Goal: Task Accomplishment & Management: Manage account settings

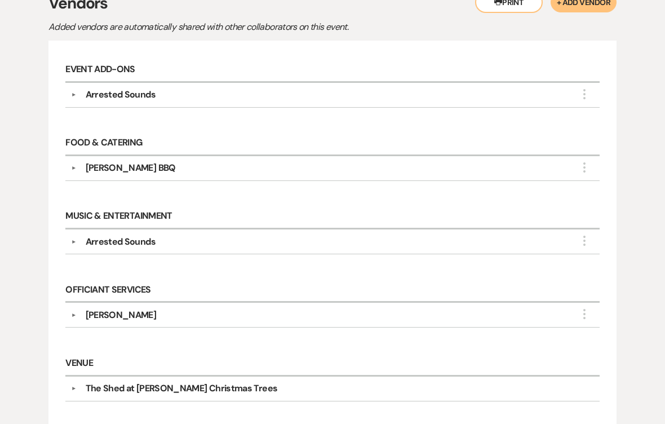
scroll to position [259, 0]
select select "6"
select select "8"
select select "5"
select select "8"
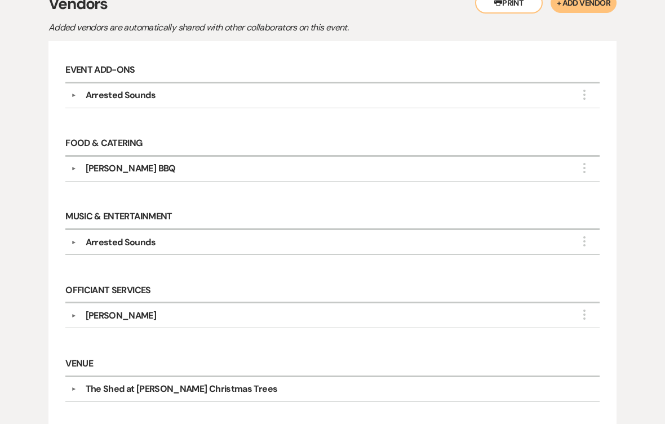
select select "5"
select select "8"
select select "5"
select select "8"
select select "5"
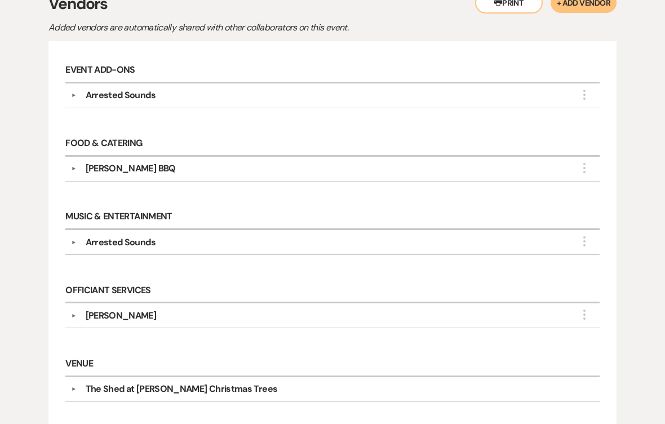
select select "8"
select select "5"
select select "8"
select select "5"
select select "8"
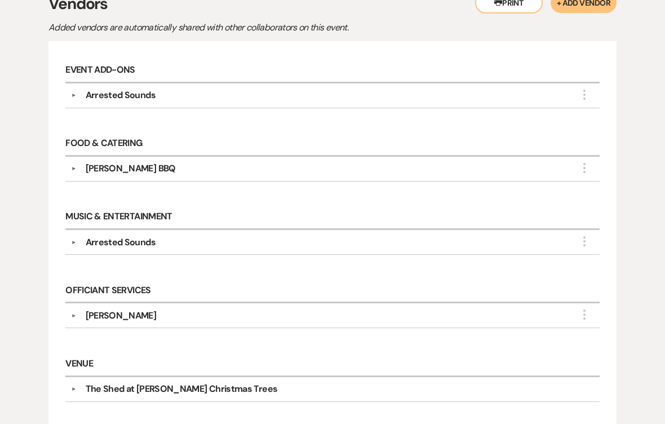
select select "5"
select select "8"
select select "5"
select select "8"
select select "5"
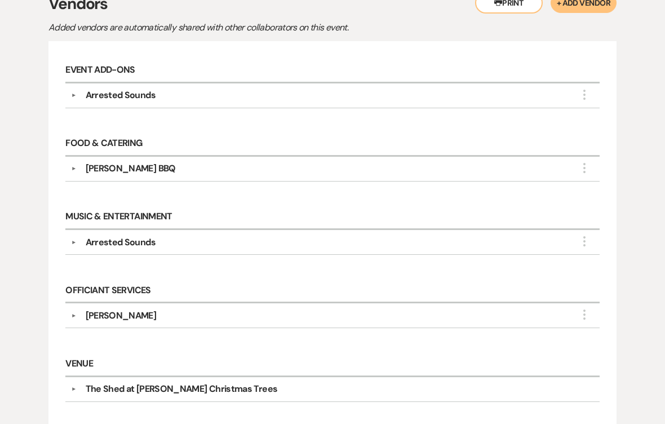
select select "8"
select select "5"
select select "8"
select select "5"
select select "8"
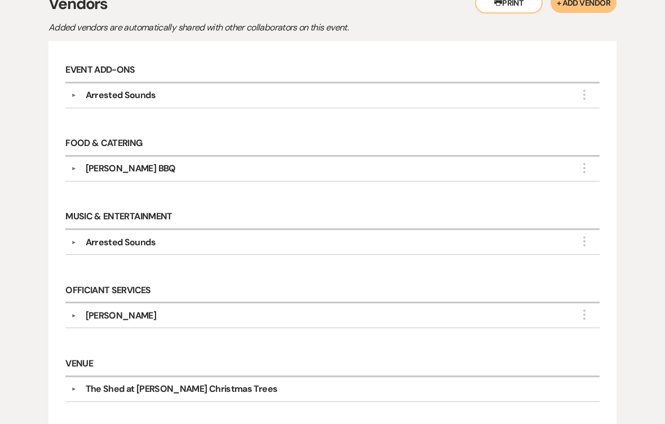
select select "8"
select select "5"
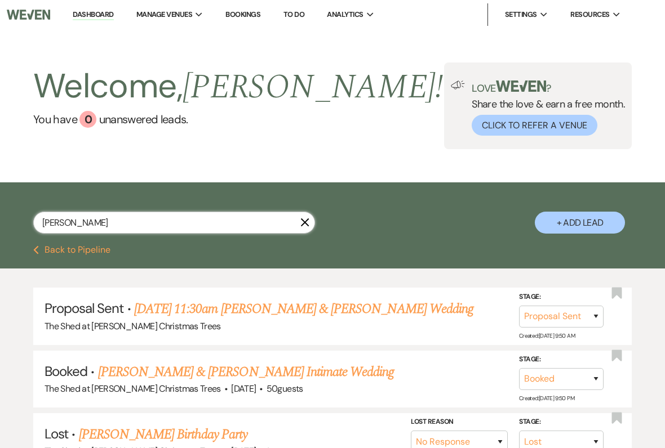
click at [109, 228] on input "[PERSON_NAME]" at bounding box center [174, 223] width 282 height 22
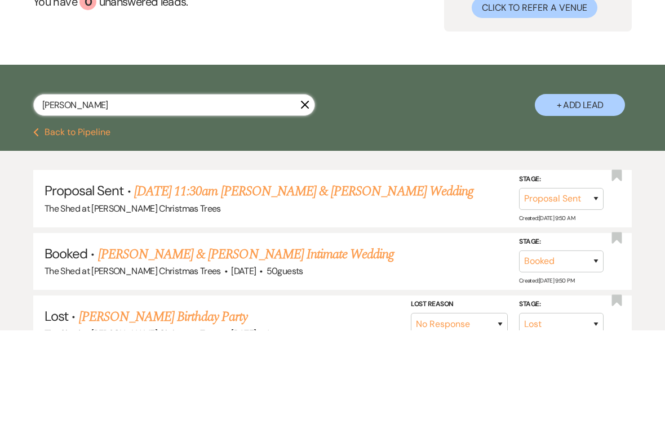
click at [297, 212] on input "[PERSON_NAME]" at bounding box center [174, 223] width 282 height 22
click at [299, 212] on input "[PERSON_NAME]" at bounding box center [174, 223] width 282 height 22
click at [302, 218] on icon "X" at bounding box center [304, 222] width 9 height 9
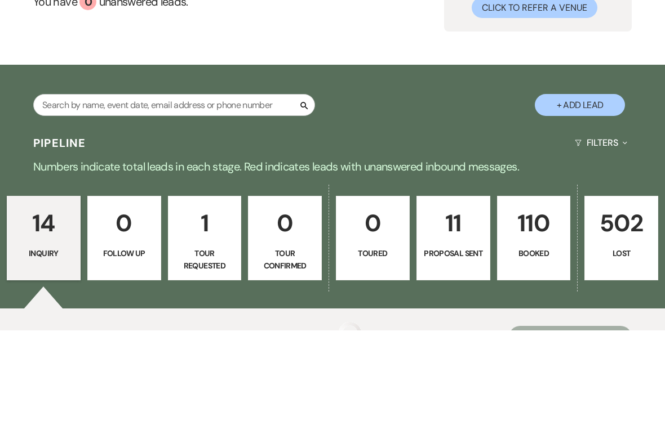
scroll to position [118, 0]
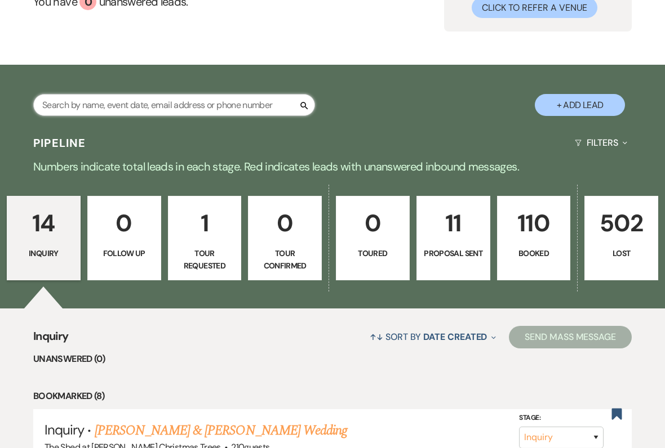
click at [153, 108] on input "text" at bounding box center [174, 105] width 282 height 22
type input "Bul"
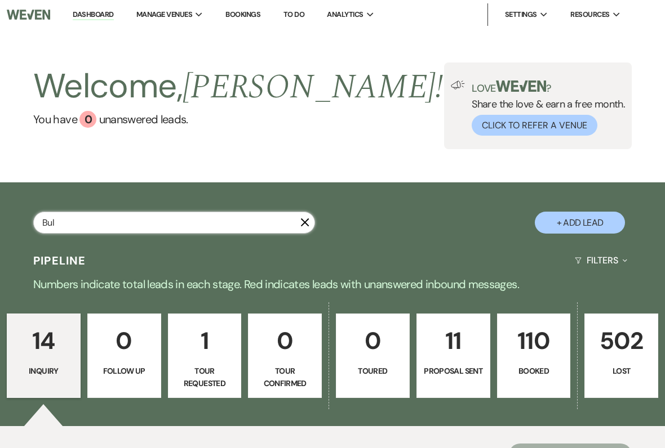
select select "8"
select select "4"
select select "8"
select select "5"
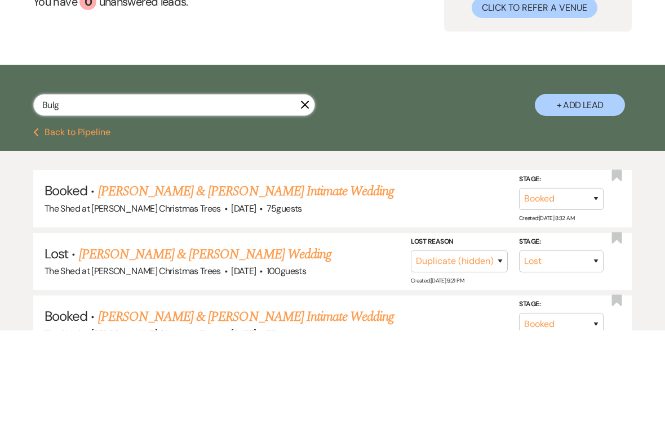
type input "Bulg"
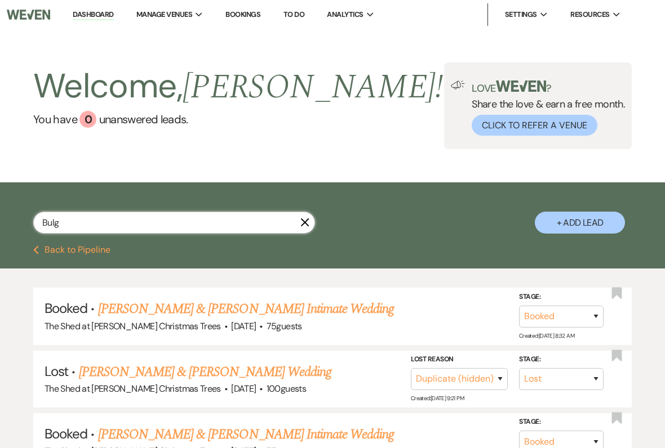
select select "8"
select select "4"
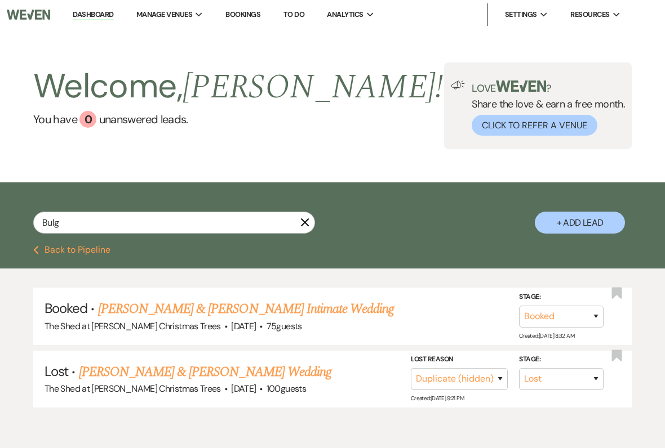
click at [189, 311] on link "[PERSON_NAME] & [PERSON_NAME] Intimate Wedding" at bounding box center [246, 309] width 296 height 20
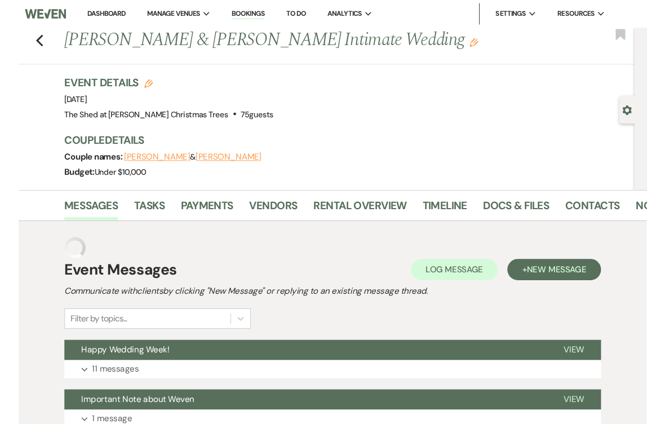
scroll to position [25, 0]
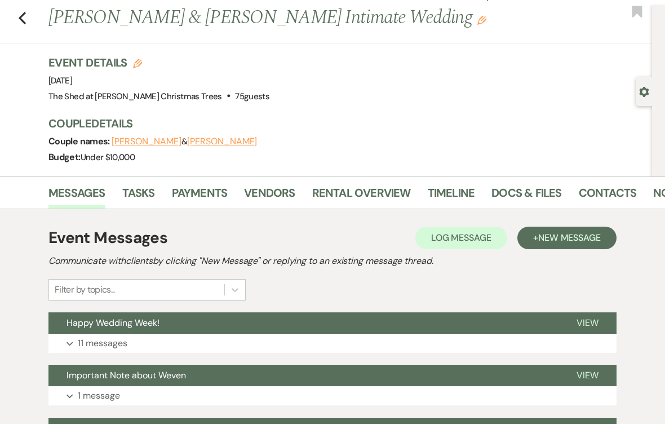
click at [322, 190] on link "Rental Overview" at bounding box center [361, 196] width 99 height 25
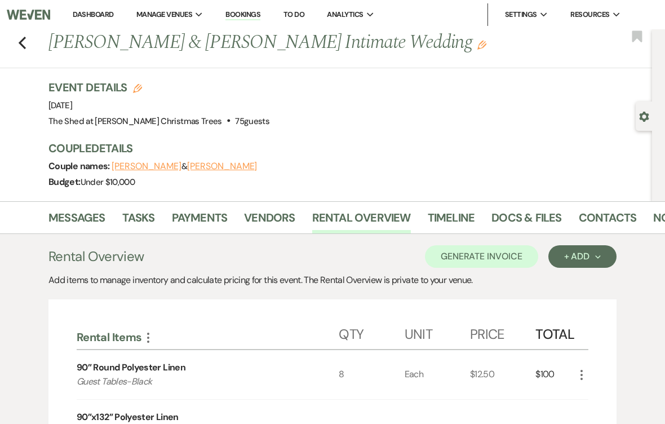
click at [194, 216] on link "Payments" at bounding box center [200, 220] width 56 height 25
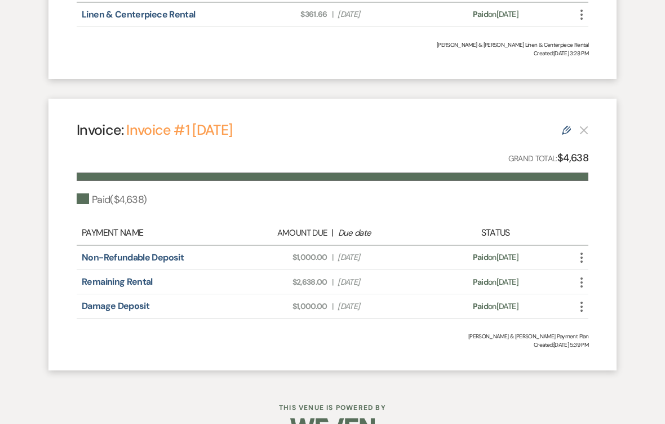
scroll to position [502, 0]
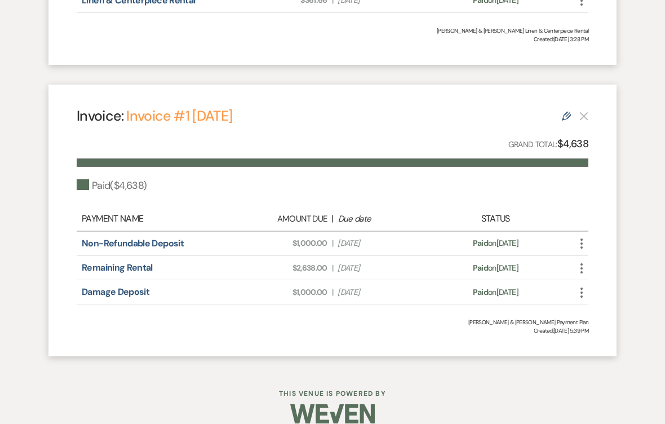
select select "8"
select select "4"
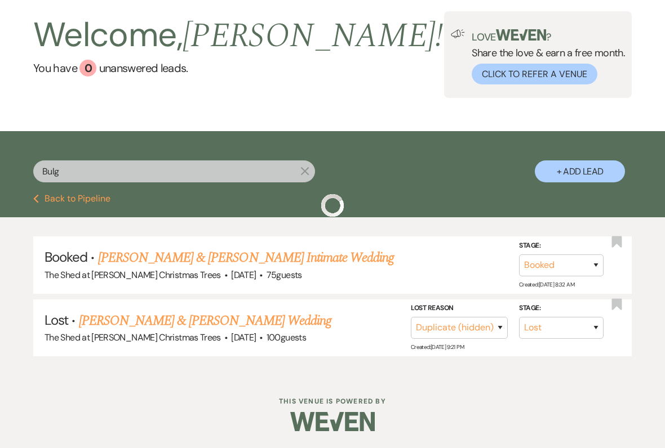
scroll to position [47, 0]
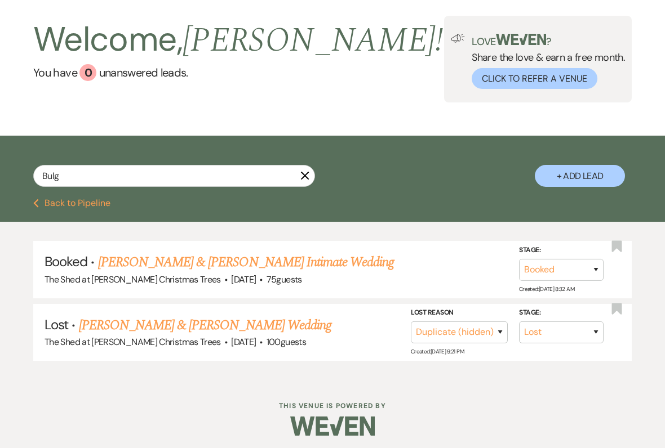
click at [44, 208] on button "Previous Back to Pipeline" at bounding box center [71, 203] width 77 height 9
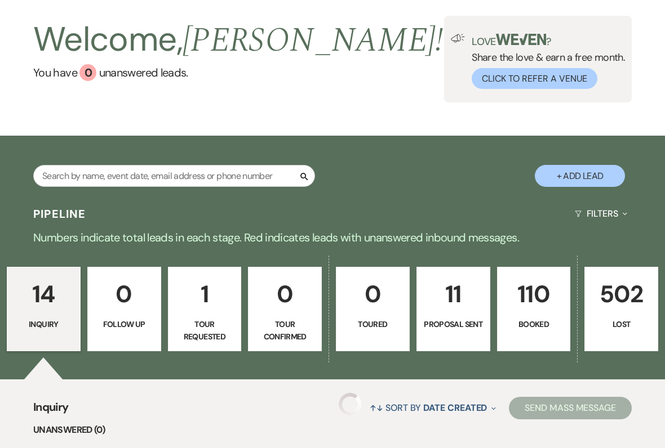
scroll to position [118, 0]
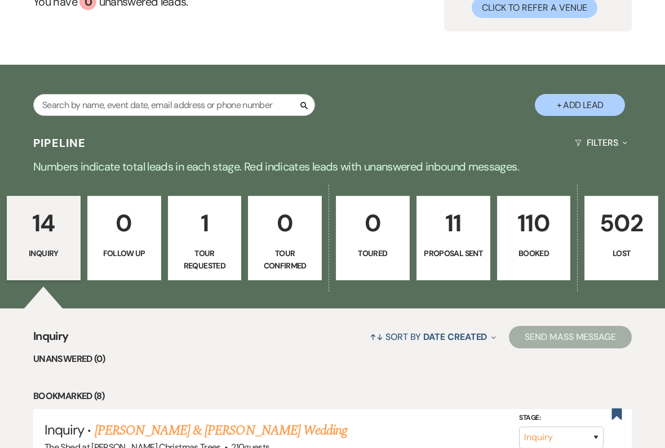
click at [522, 251] on p "Booked" at bounding box center [533, 253] width 59 height 12
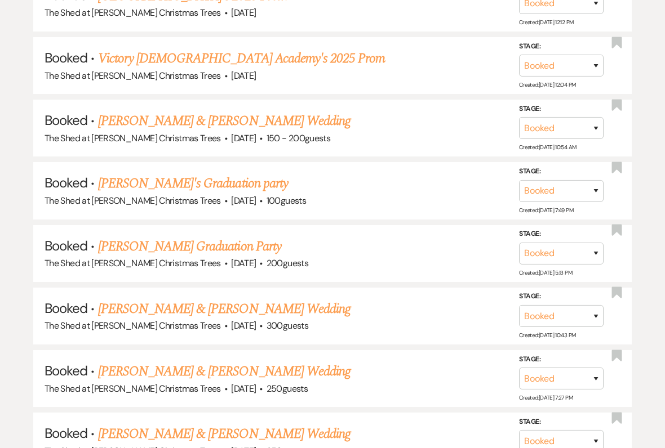
scroll to position [4832, 0]
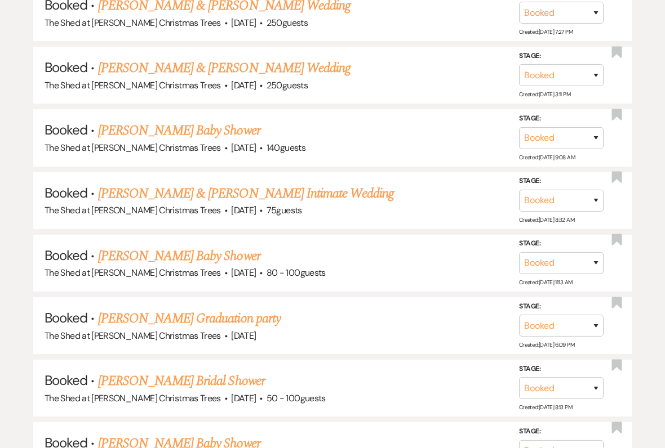
click at [123, 246] on link "[PERSON_NAME] Baby Shower" at bounding box center [179, 256] width 162 height 20
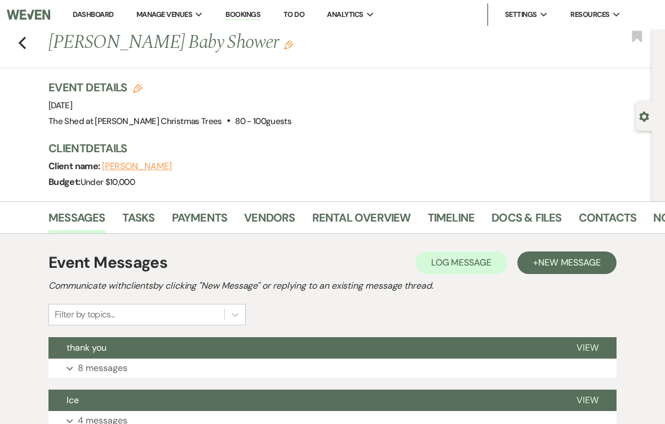
click at [335, 213] on link "Rental Overview" at bounding box center [361, 220] width 99 height 25
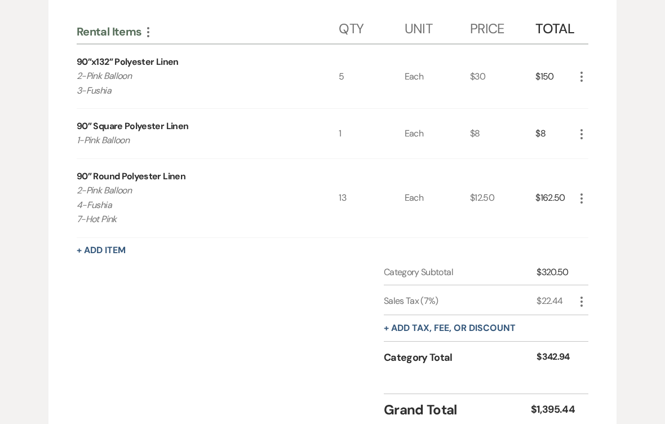
scroll to position [743, 0]
